Goal: Information Seeking & Learning: Learn about a topic

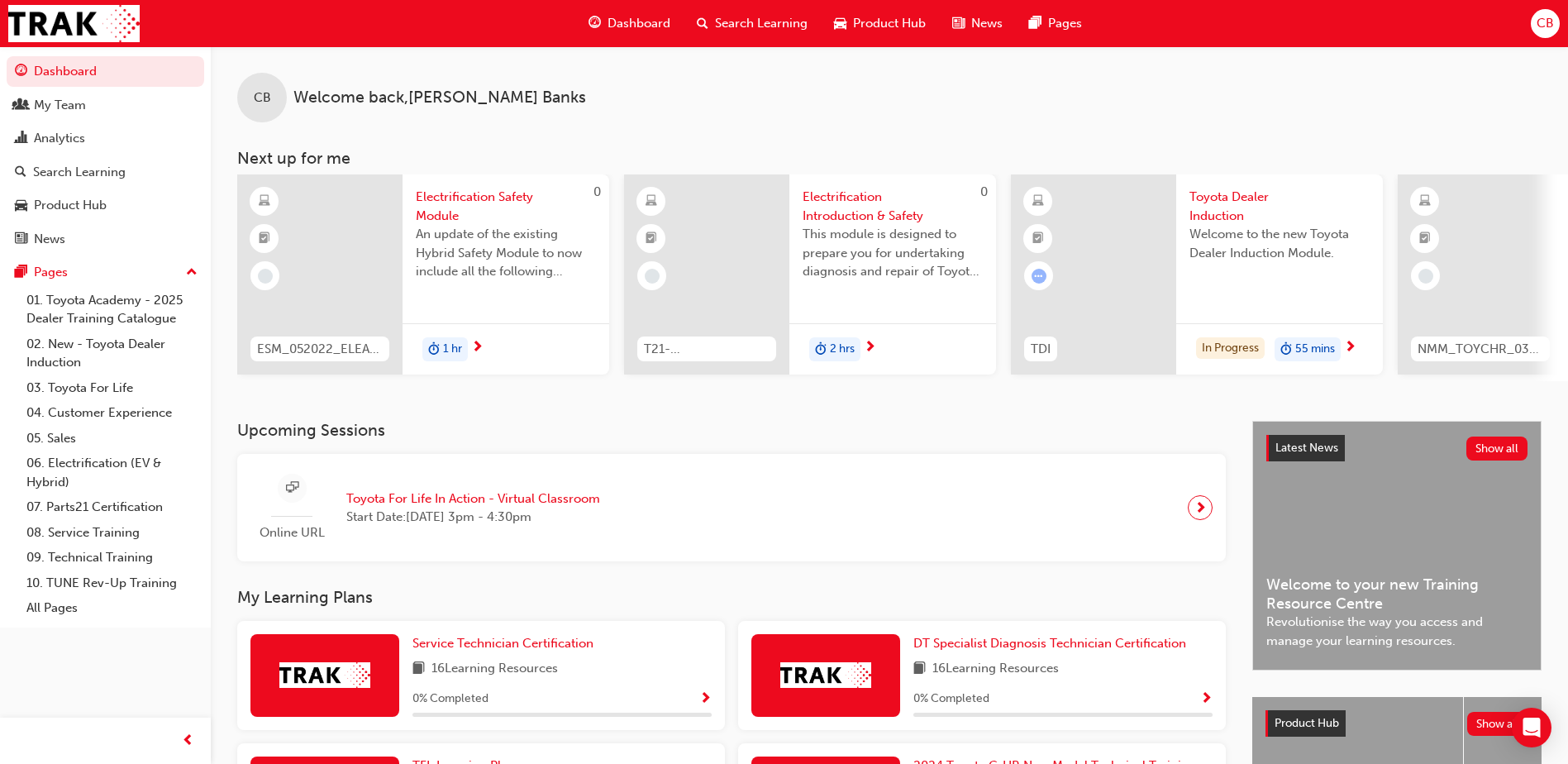
click at [1188, 239] on div "Toyota Dealer Induction Welcome to the new Toyota Dealer Induction Module." at bounding box center [1279, 239] width 207 height 130
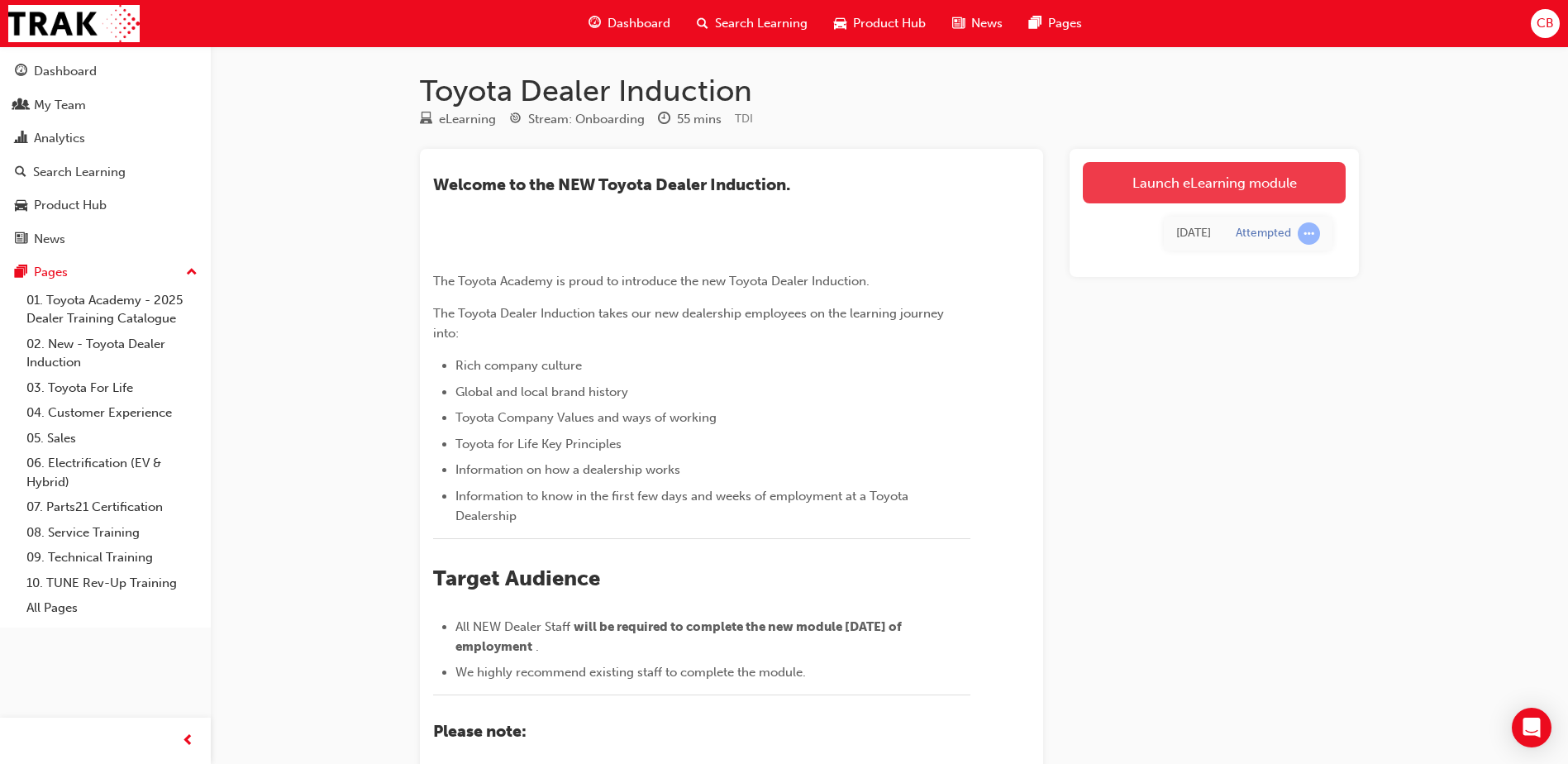
click at [1149, 174] on link "Launch eLearning module" at bounding box center [1214, 182] width 263 height 42
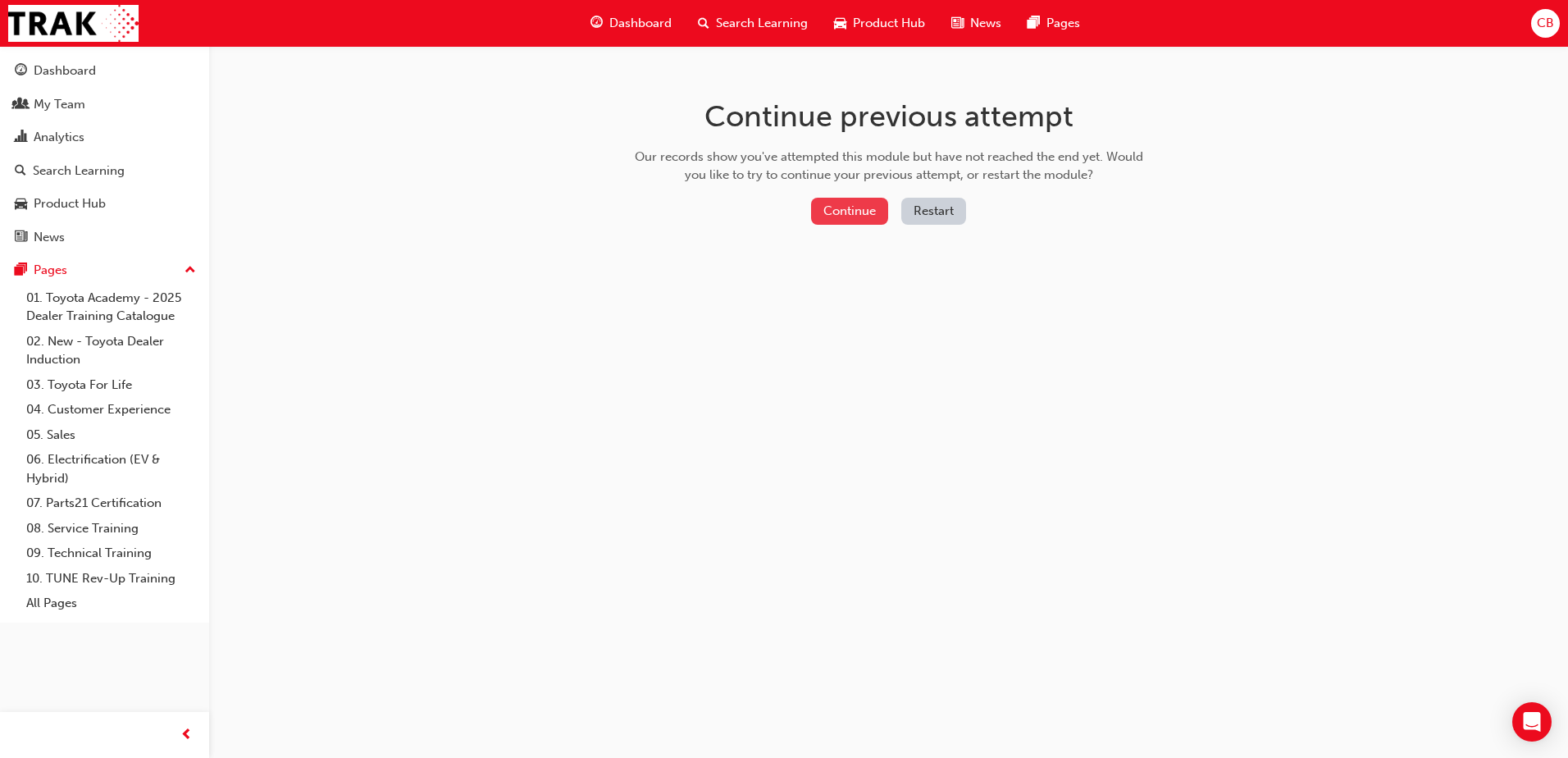
click at [816, 213] on button "Continue" at bounding box center [849, 211] width 77 height 27
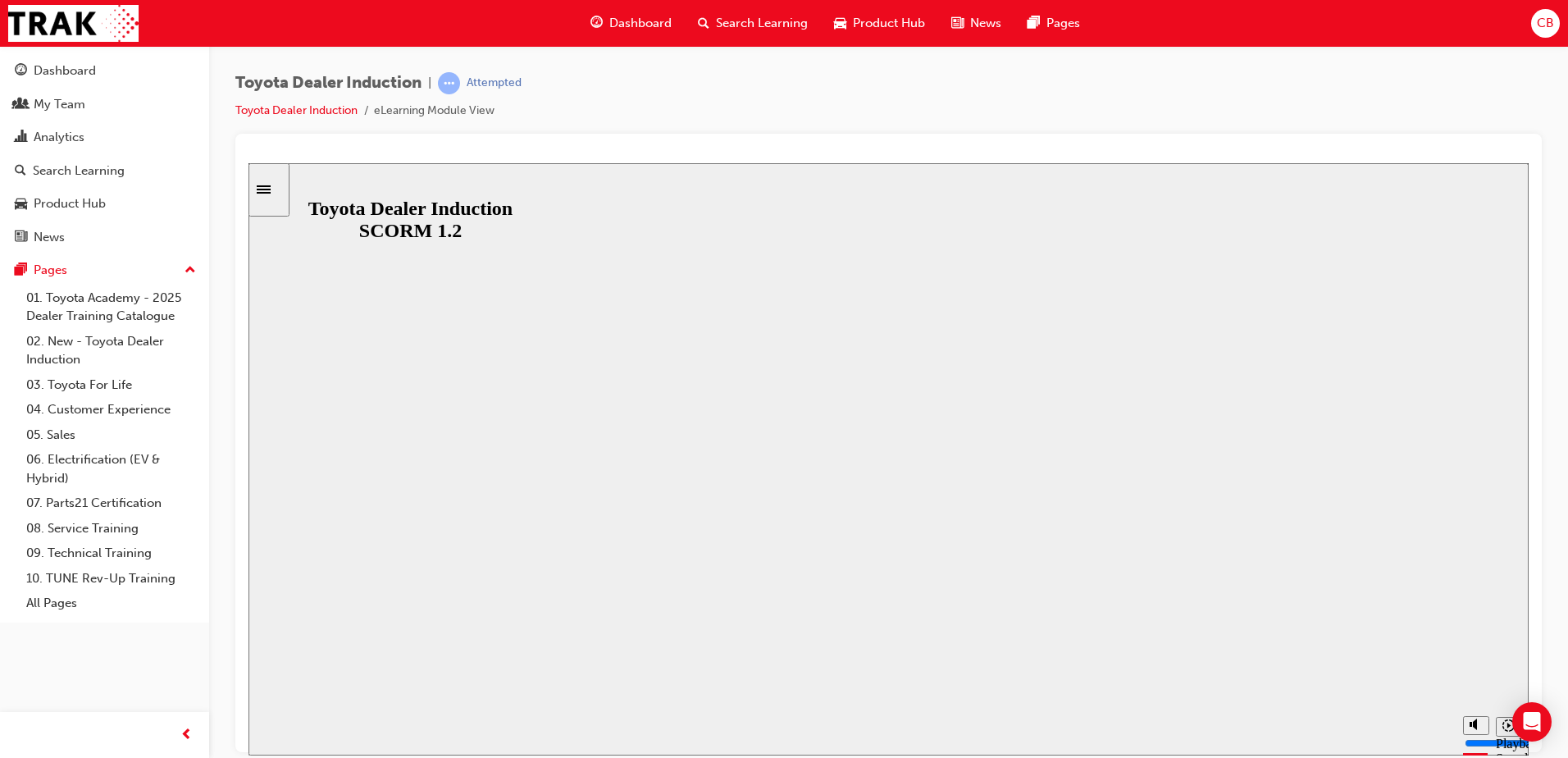
click at [1165, 147] on div at bounding box center [888, 154] width 1280 height 16
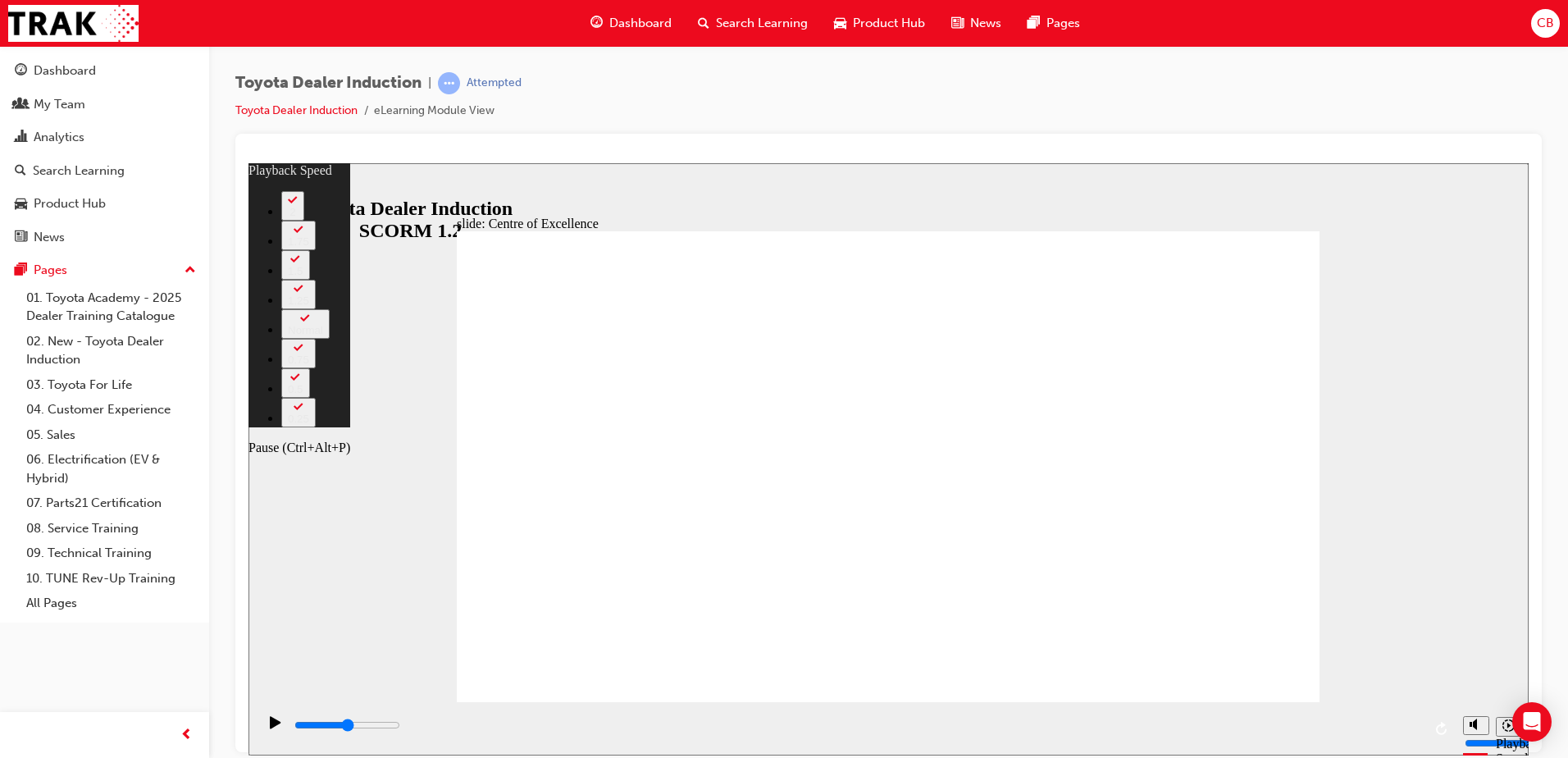
click at [270, 725] on icon "Pause (Ctrl+Alt+P)" at bounding box center [275, 721] width 11 height 13
click at [268, 712] on div "playback controls" at bounding box center [855, 728] width 1198 height 53
click at [273, 728] on icon "Pause (Ctrl+Alt+P)" at bounding box center [275, 721] width 11 height 13
click at [814, 63] on div "Toyota Dealer Induction | Attempted Toyota Dealer Induction eLearning Module Vi…" at bounding box center [889, 381] width 1359 height 671
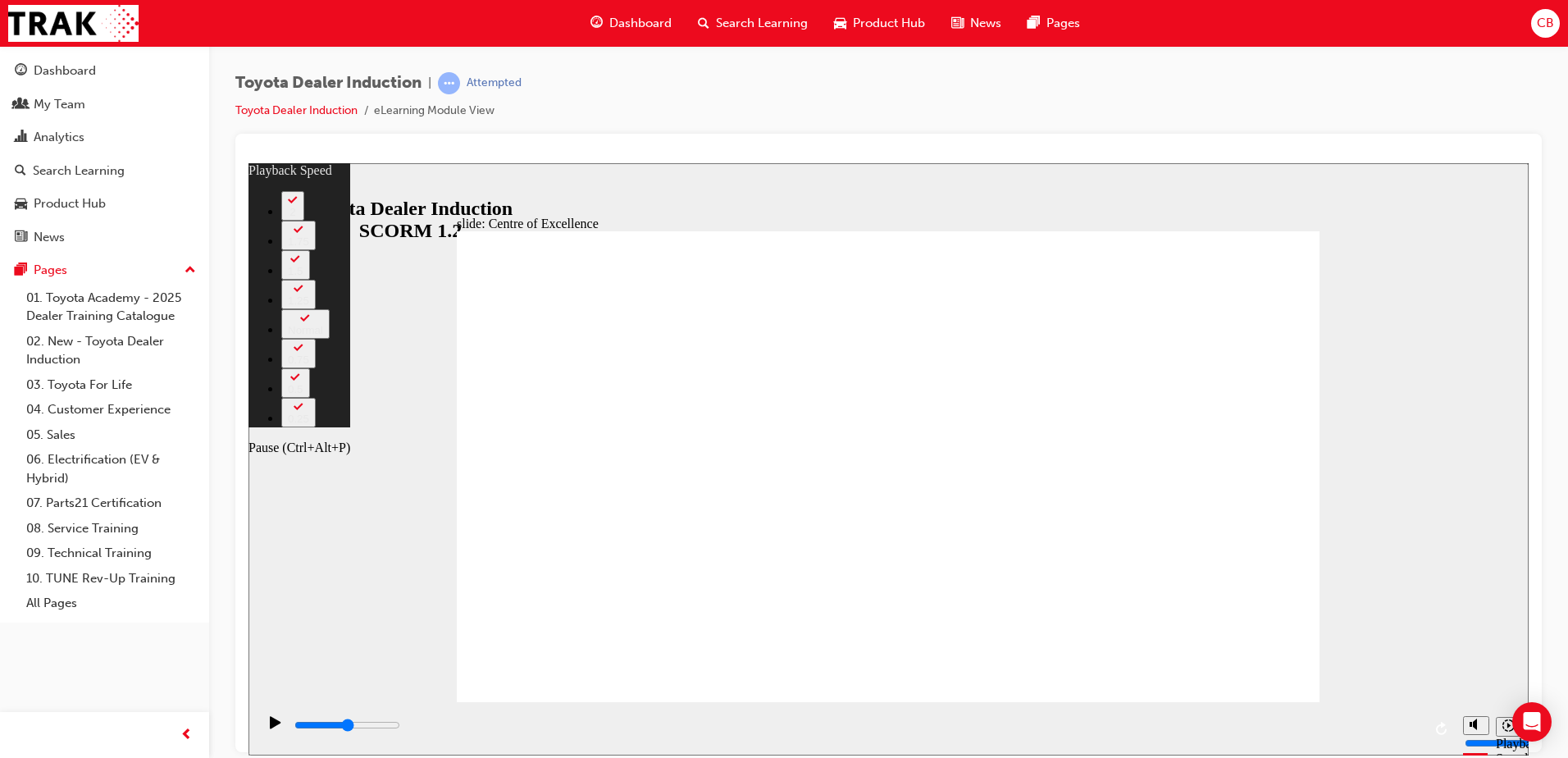
click at [270, 728] on icon "Pause (Ctrl+Alt+P)" at bounding box center [275, 721] width 11 height 13
drag, startPoint x: 295, startPoint y: 725, endPoint x: 339, endPoint y: 731, distance: 44.4
click at [344, 730] on div "playback controls" at bounding box center [857, 724] width 1129 height 18
click at [273, 724] on icon "Pause (Ctrl+Alt+P)" at bounding box center [276, 722] width 12 height 14
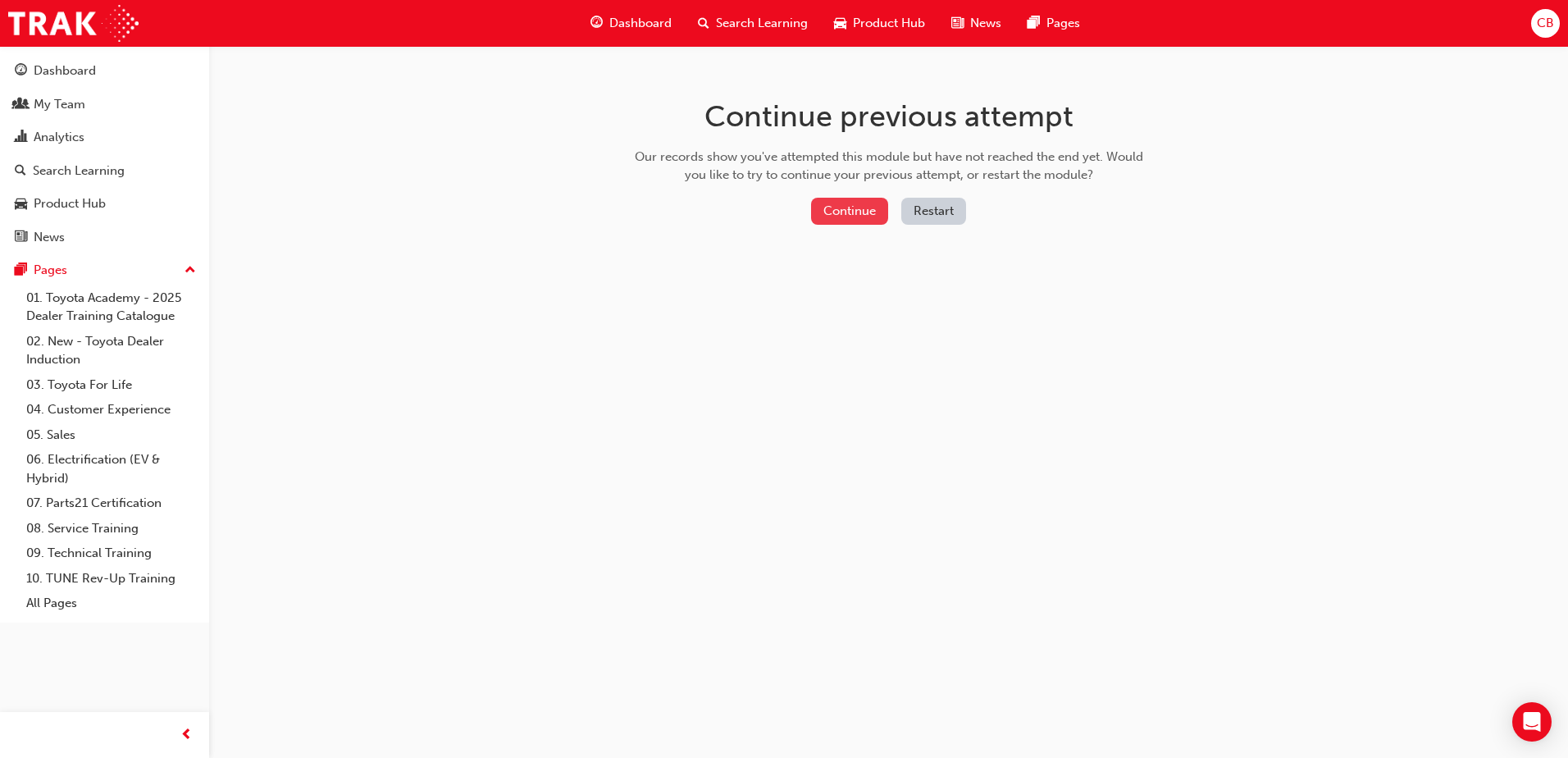
click at [834, 219] on button "Continue" at bounding box center [849, 211] width 77 height 27
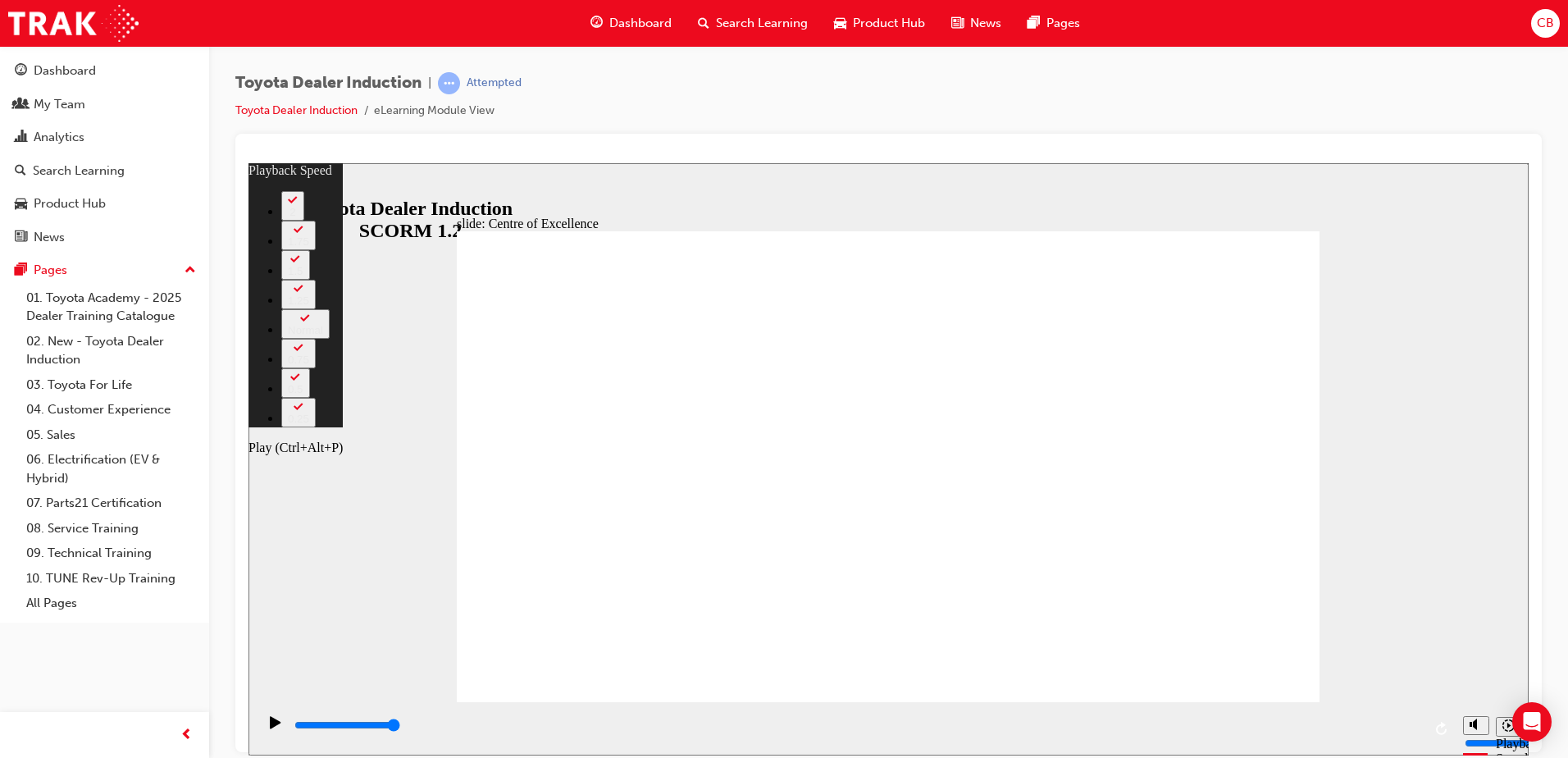
click at [272, 728] on icon "Play (Ctrl+Alt+P)" at bounding box center [275, 721] width 11 height 13
type input "15300"
type input "10"
type input "8"
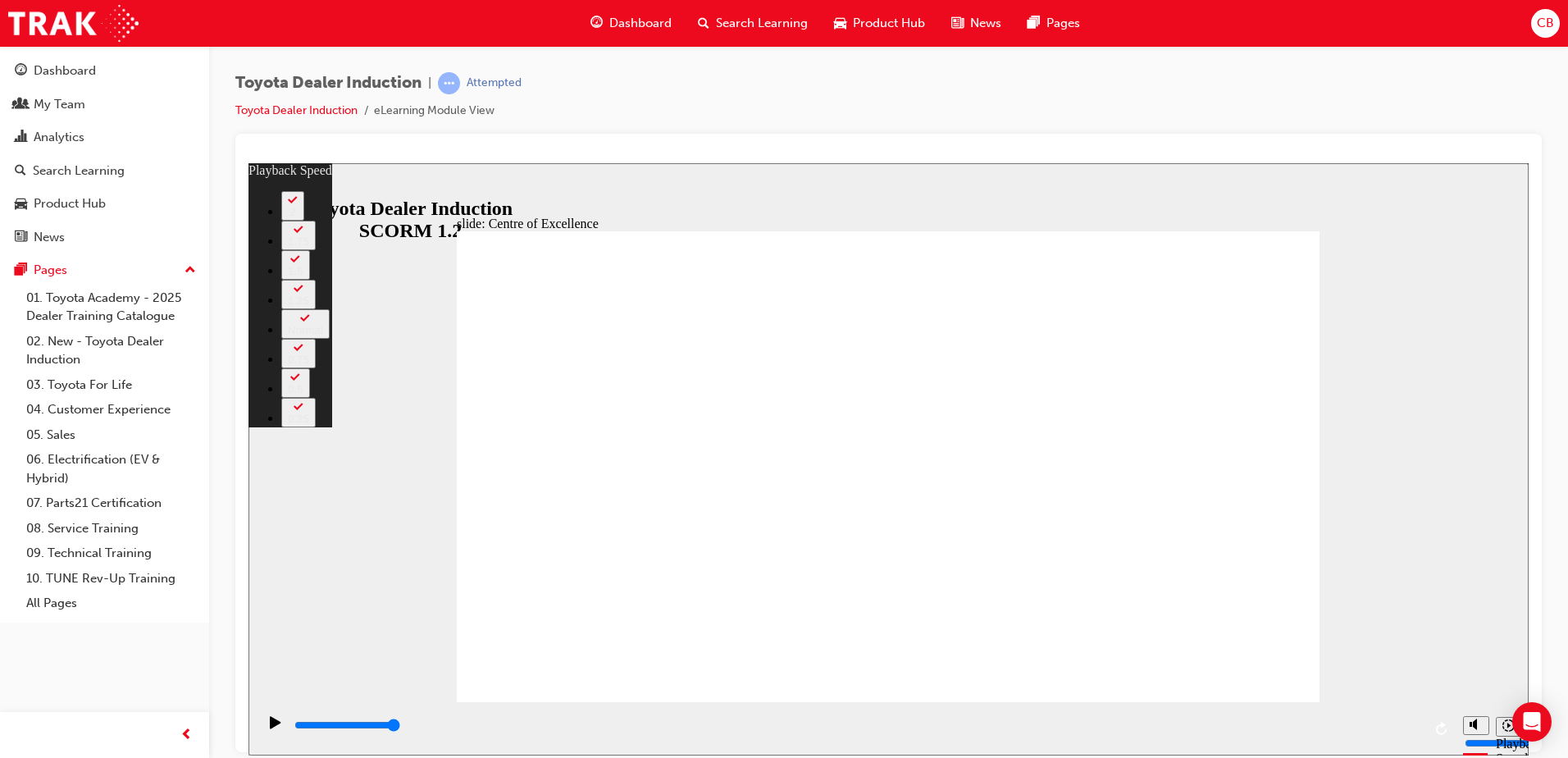
type input "10"
type input "8"
type input "10"
type input "8"
type input "10"
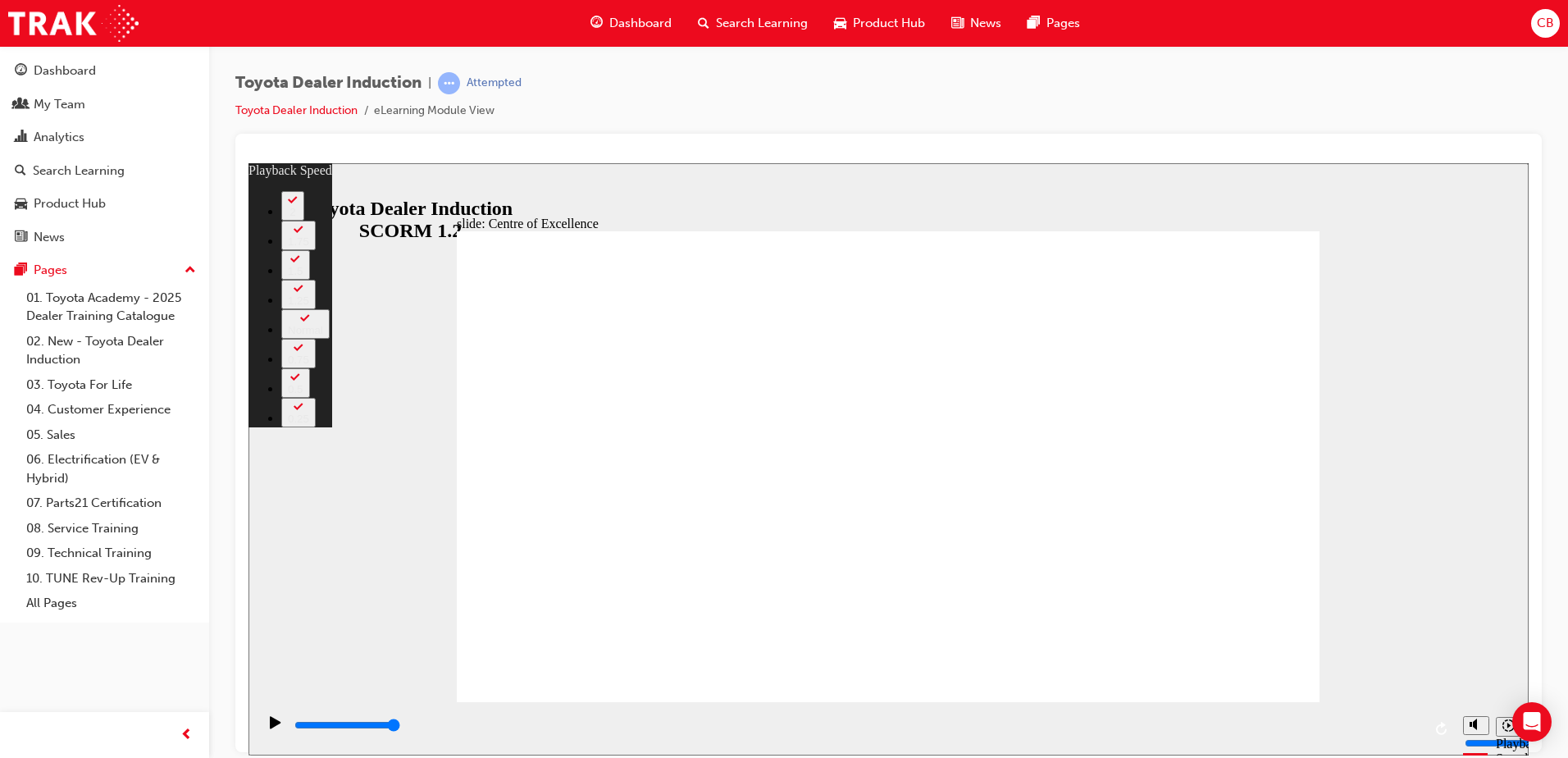
type input "8"
type input "10"
type input "8"
type input "10"
type input "8"
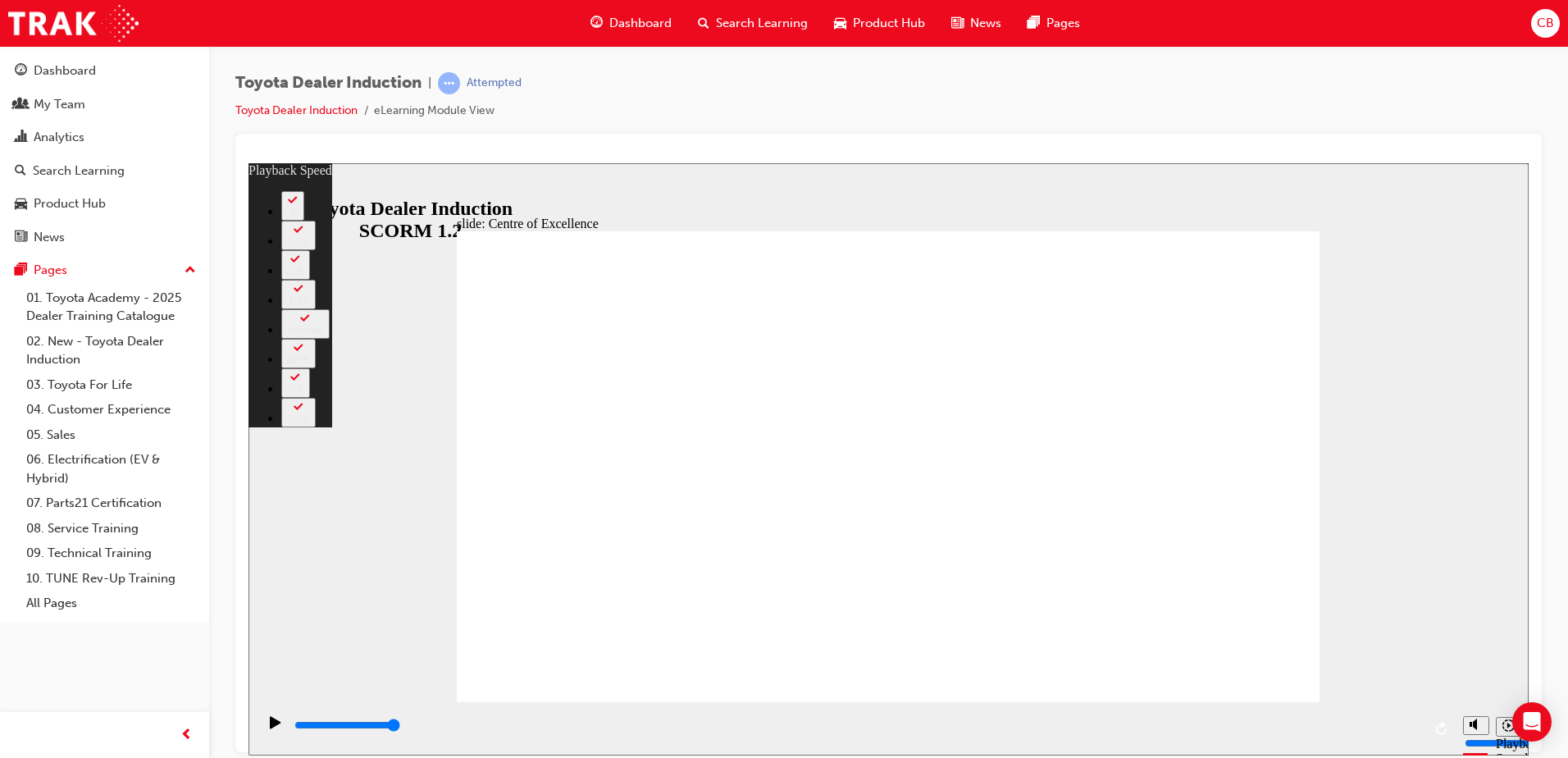
type input "9"
type input "11"
type input "9"
type input "11"
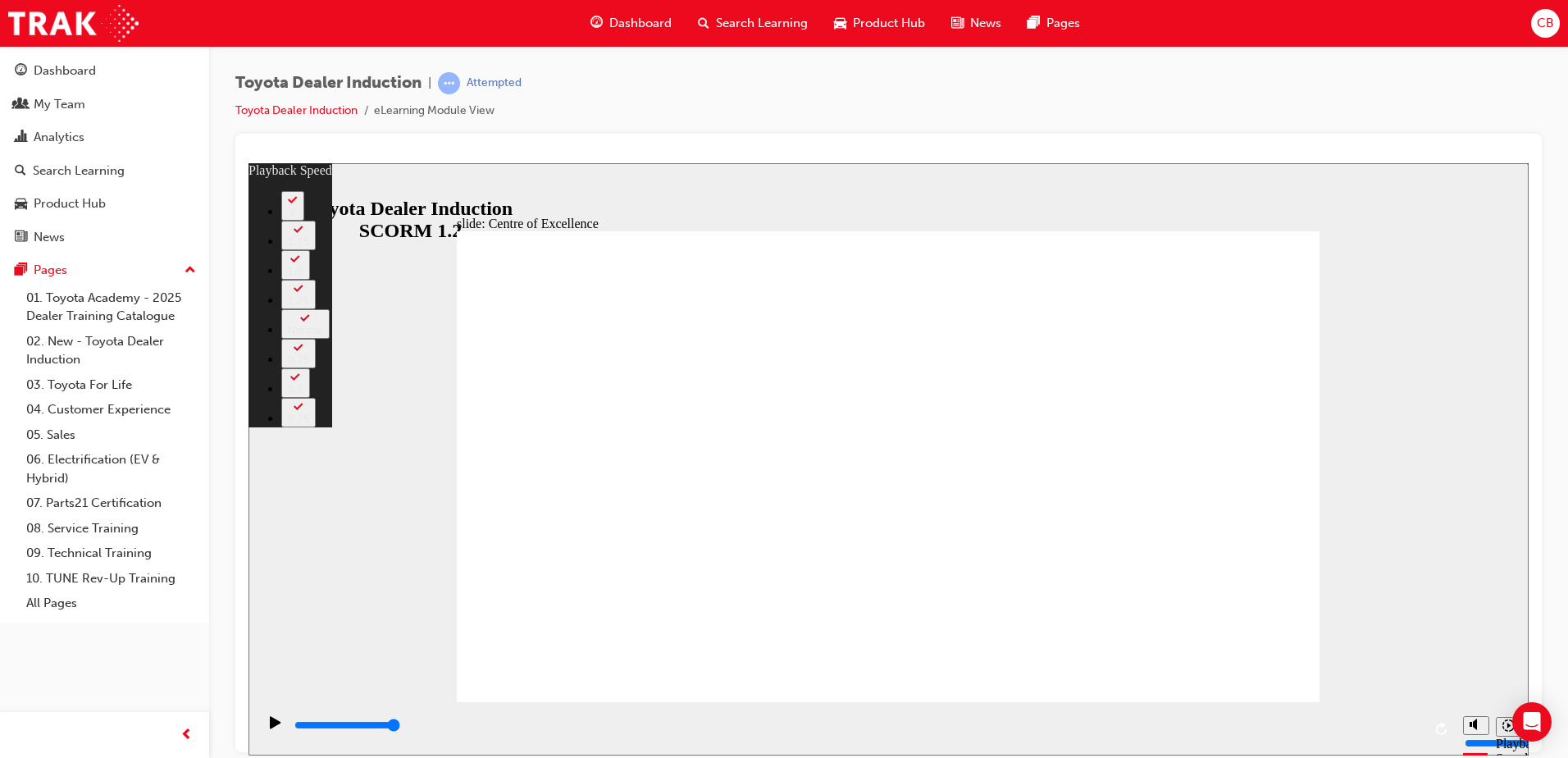
type input "9"
type input "11"
type input "9"
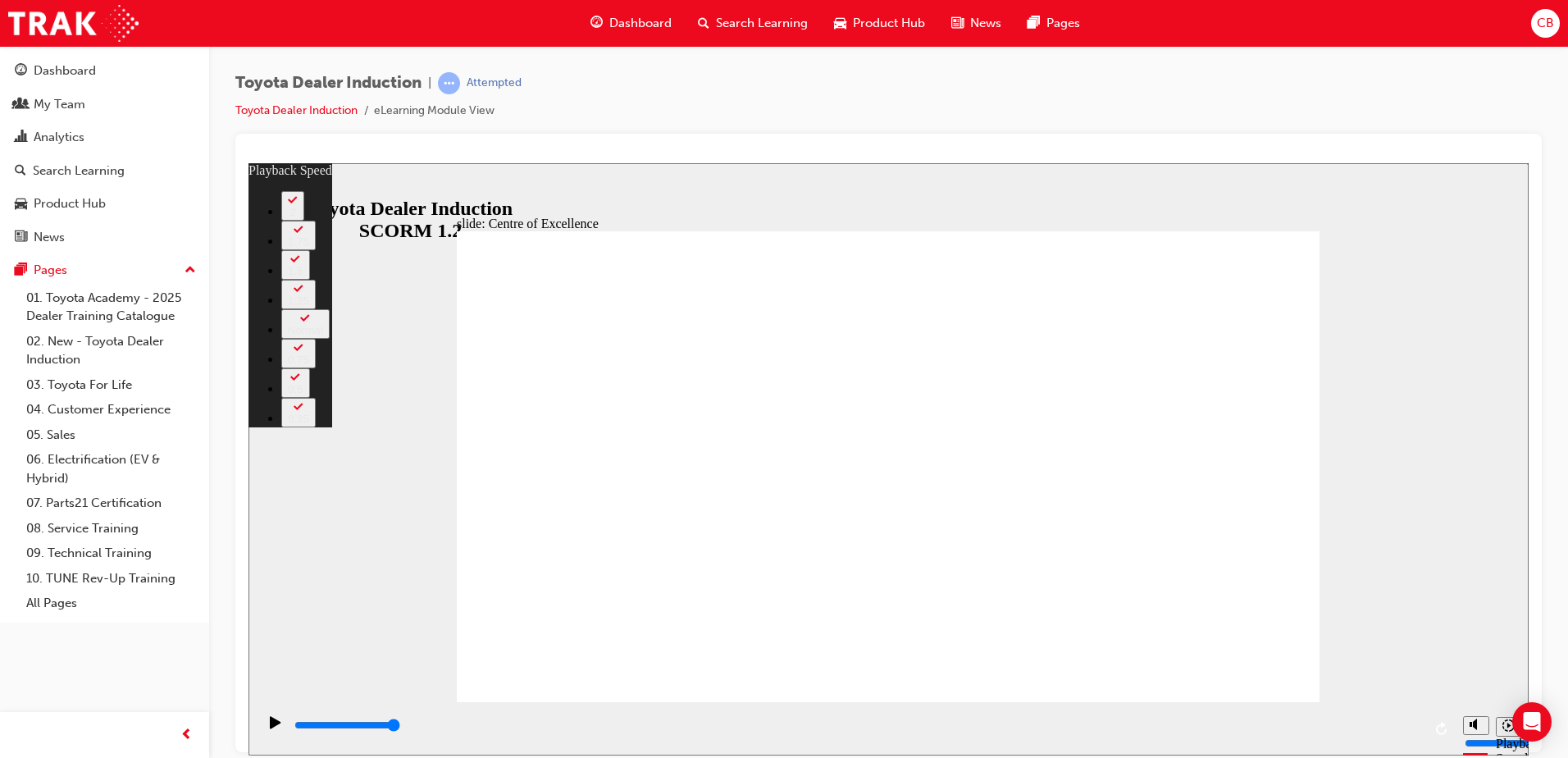
type input "13"
